Goal: Task Accomplishment & Management: Manage account settings

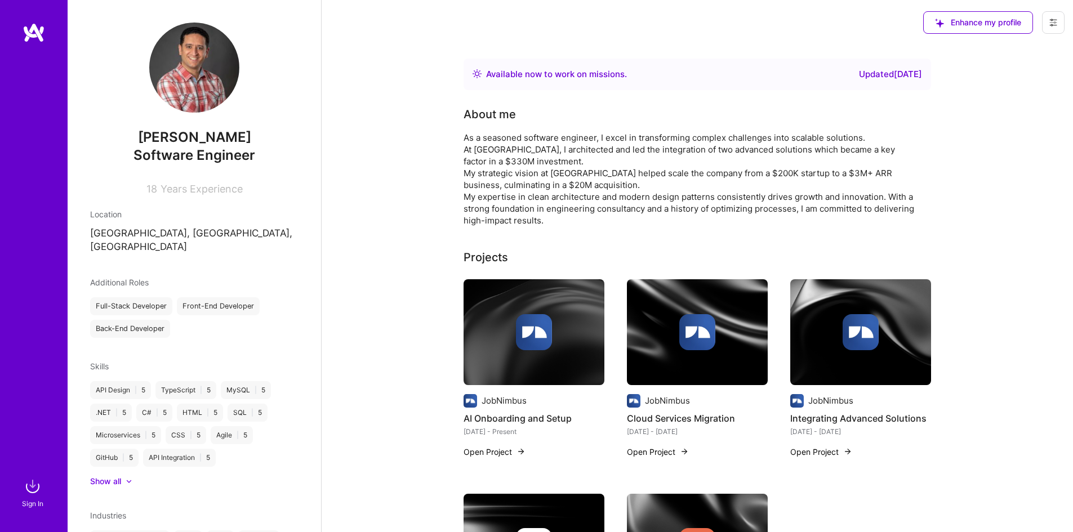
scroll to position [68, 0]
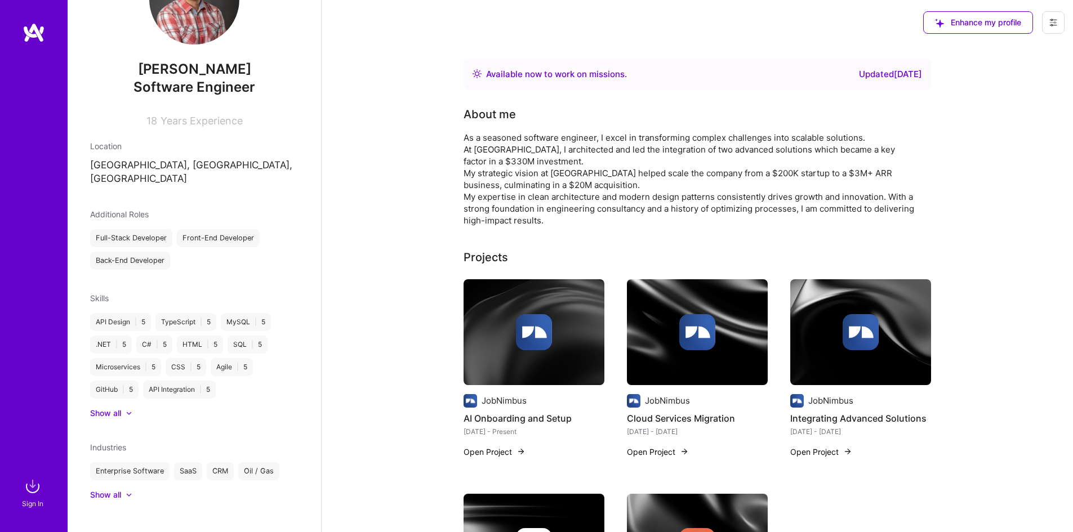
click at [36, 34] on img at bounding box center [34, 33] width 23 height 20
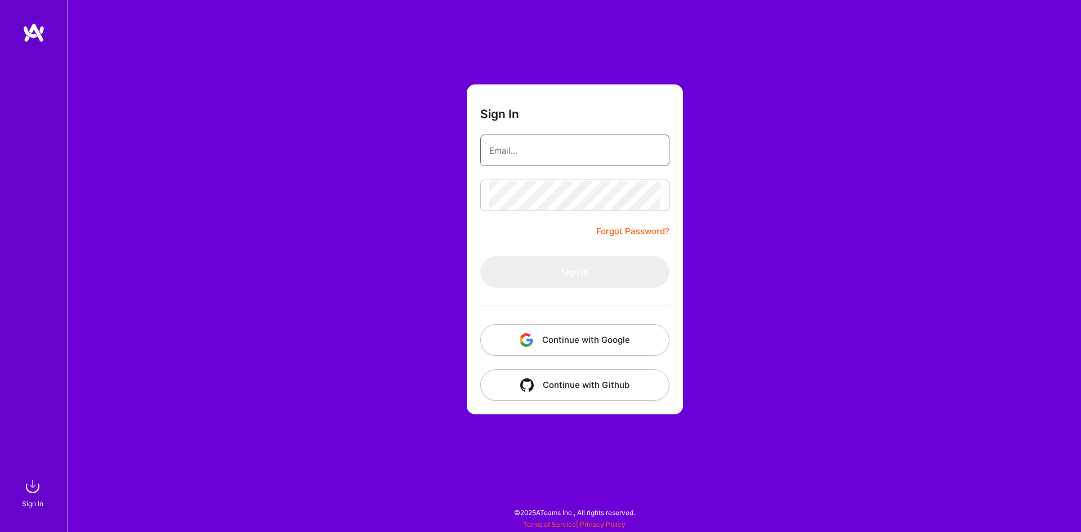
type input "[EMAIL_ADDRESS][DOMAIN_NAME]"
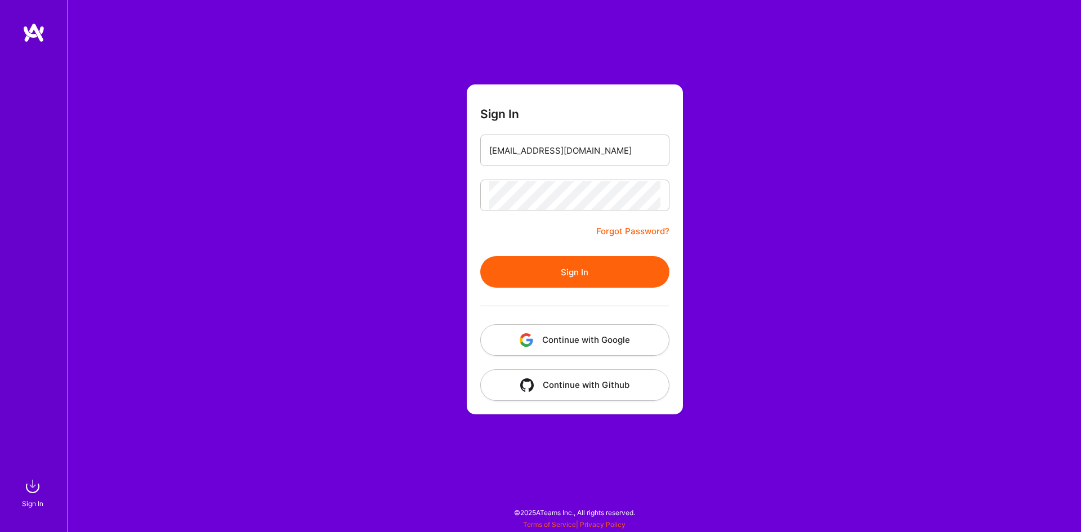
click at [627, 269] on button "Sign In" at bounding box center [574, 272] width 189 height 32
